Goal: Find specific page/section: Find specific page/section

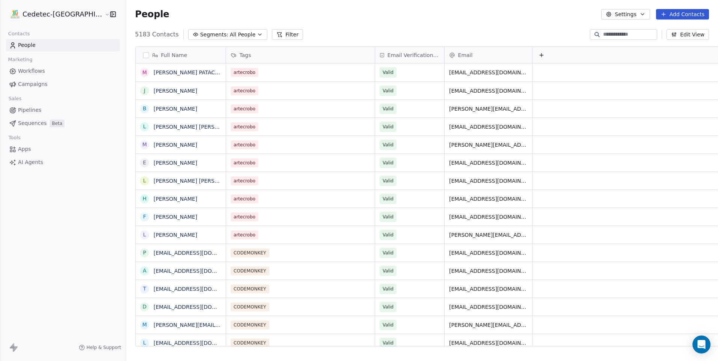
scroll to position [312, 611]
click at [35, 45] on link "People" at bounding box center [63, 45] width 114 height 12
click at [128, 22] on div "People Settings Add Contacts" at bounding box center [422, 14] width 592 height 29
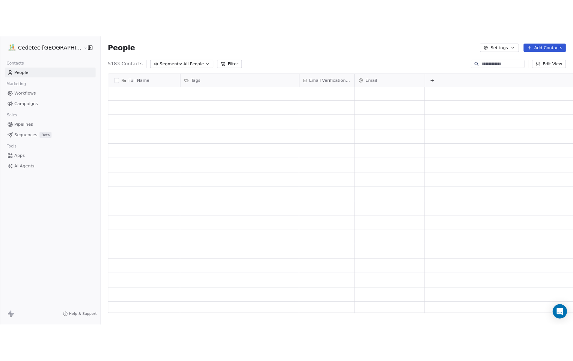
scroll to position [1578, 0]
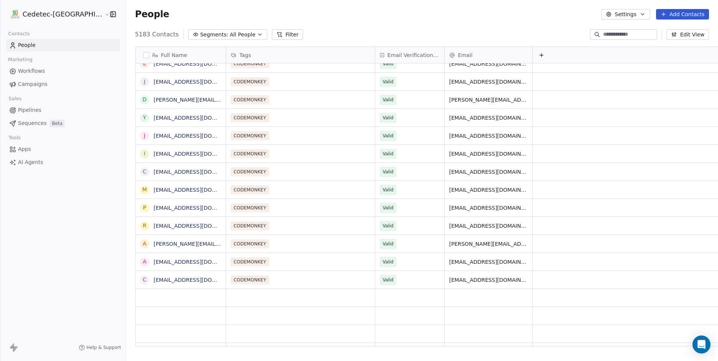
click at [230, 35] on span "All People" at bounding box center [243, 35] width 26 height 8
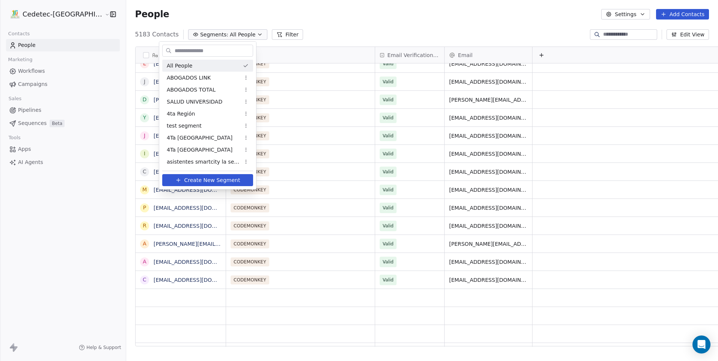
click at [212, 35] on html "Cedetec-[GEOGRAPHIC_DATA] Contacts People Marketing Workflows Campaigns Sales P…" at bounding box center [359, 180] width 718 height 361
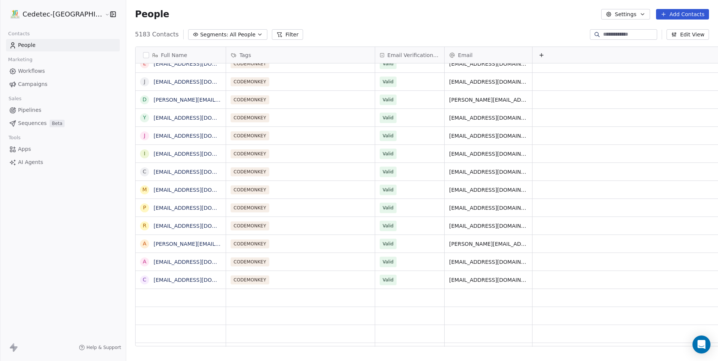
click at [638, 13] on button "Settings" at bounding box center [626, 14] width 48 height 11
click at [108, 39] on html "Cedetec-[GEOGRAPHIC_DATA] Contacts People Marketing Workflows Campaigns Sales P…" at bounding box center [359, 180] width 718 height 361
drag, startPoint x: 115, startPoint y: 33, endPoint x: 122, endPoint y: 33, distance: 6.4
click at [135, 33] on span "5183 Contacts" at bounding box center [157, 34] width 44 height 9
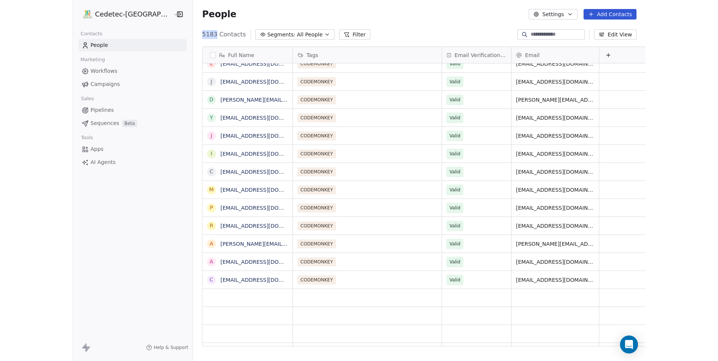
scroll to position [312, 466]
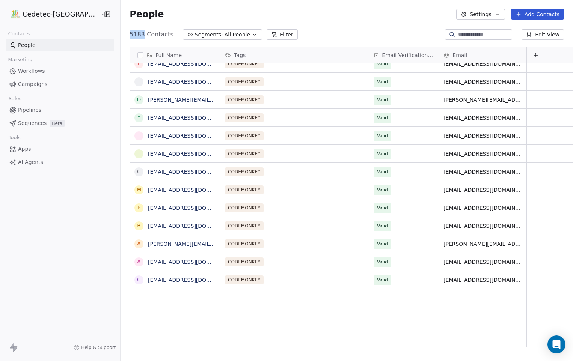
click at [130, 31] on span "5183 Contacts" at bounding box center [152, 34] width 44 height 9
drag, startPoint x: 108, startPoint y: 34, endPoint x: 122, endPoint y: 34, distance: 13.5
click at [122, 34] on div "5183 Contacts Segments: All People Filter Edit View" at bounding box center [347, 35] width 453 height 12
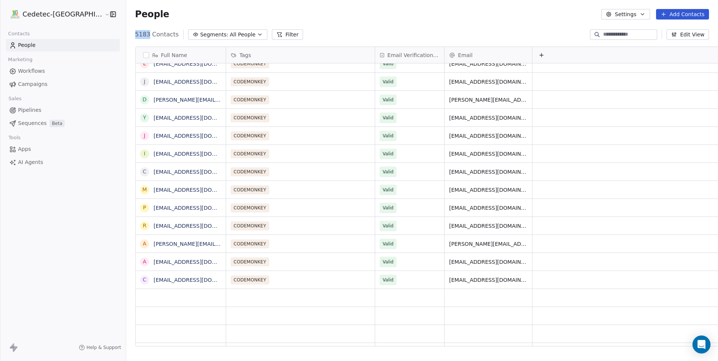
scroll to position [0, 0]
click at [636, 15] on button "Settings" at bounding box center [626, 14] width 48 height 11
click at [624, 46] on span "Tags" at bounding box center [628, 43] width 12 height 8
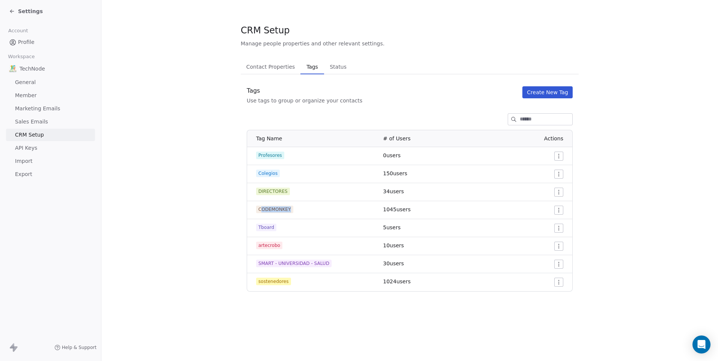
drag, startPoint x: 289, startPoint y: 210, endPoint x: 261, endPoint y: 210, distance: 27.8
click at [261, 210] on span "CODEMONKEY" at bounding box center [274, 210] width 37 height 8
drag, startPoint x: 261, startPoint y: 210, endPoint x: 256, endPoint y: 208, distance: 5.9
click at [256, 208] on td "CODEMONKEY" at bounding box center [313, 210] width 132 height 18
drag, startPoint x: 258, startPoint y: 209, endPoint x: 289, endPoint y: 206, distance: 30.1
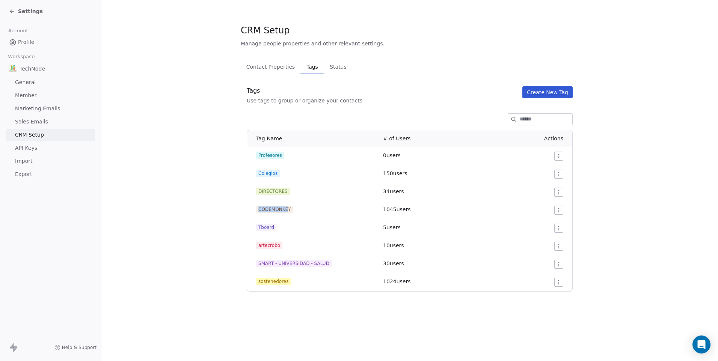
click at [289, 206] on span "CODEMONKEY" at bounding box center [274, 210] width 37 height 8
drag, startPoint x: 289, startPoint y: 206, endPoint x: 318, endPoint y: 233, distance: 39.6
click at [318, 233] on td "Tboard" at bounding box center [313, 228] width 132 height 18
drag, startPoint x: 290, startPoint y: 208, endPoint x: 255, endPoint y: 208, distance: 34.9
click at [255, 208] on td "CODEMONKEY" at bounding box center [313, 210] width 132 height 18
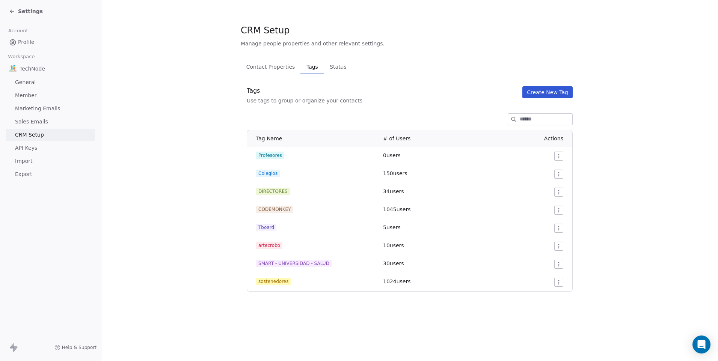
drag, startPoint x: 255, startPoint y: 208, endPoint x: 345, endPoint y: 238, distance: 94.9
click at [345, 238] on td "artecrobo" at bounding box center [313, 246] width 132 height 18
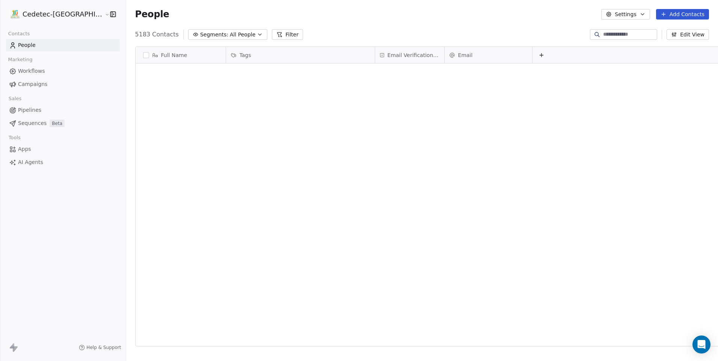
scroll to position [312, 611]
